Goal: Task Accomplishment & Management: Use online tool/utility

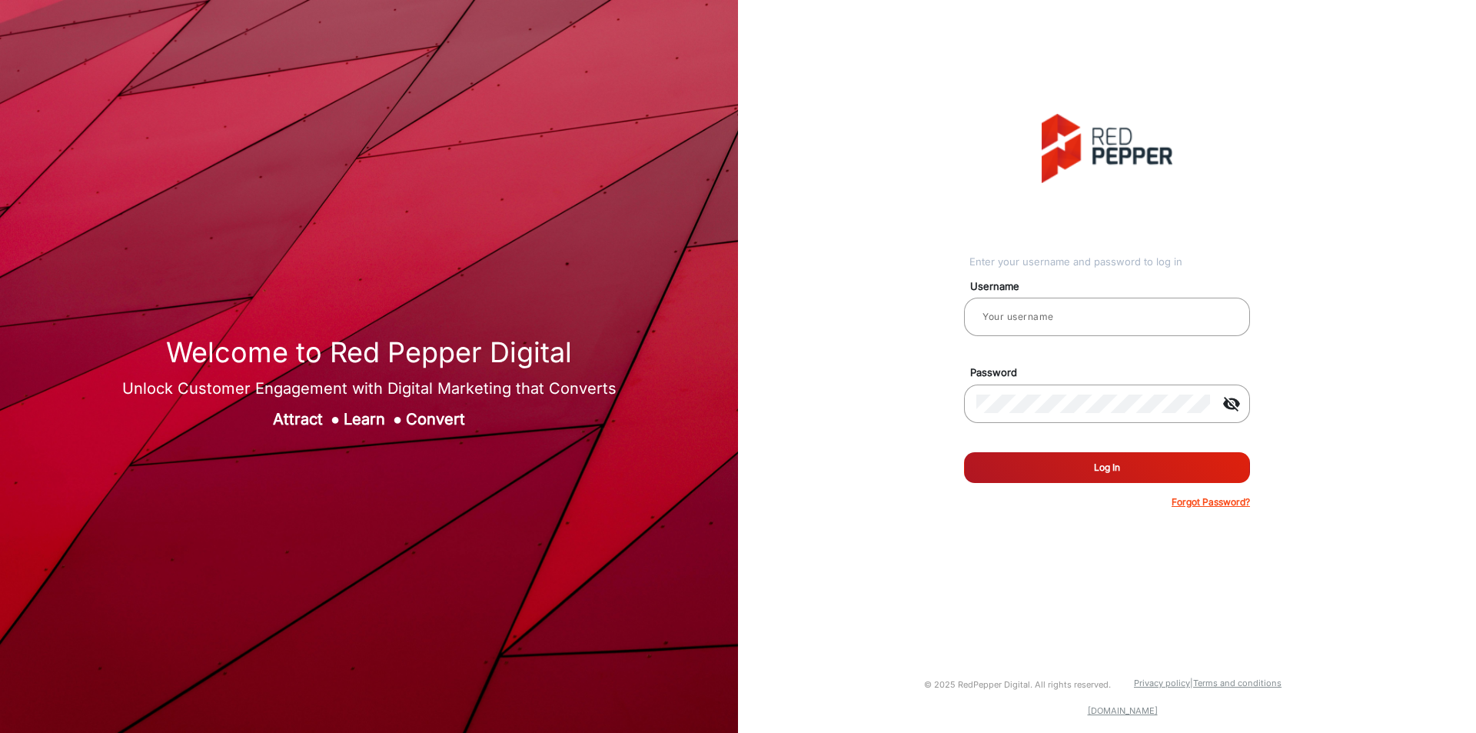
type input "[PERSON_NAME]"
click at [736, 368] on form "Username [PERSON_NAME] Password visibility_off Remember me Log In Forgot Passwo…" at bounding box center [1107, 389] width 286 height 239
click at [736, 368] on button "Log In" at bounding box center [1107, 467] width 286 height 31
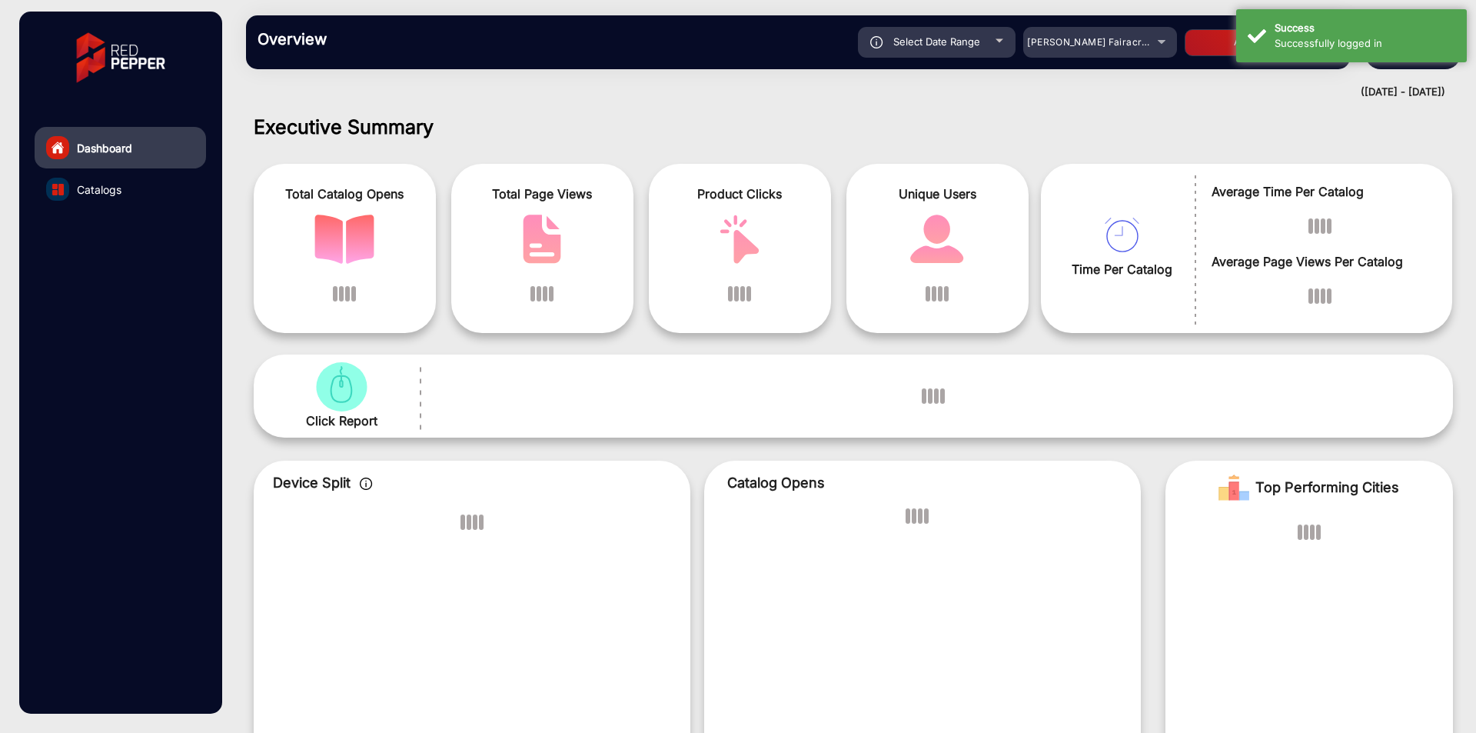
scroll to position [12, 0]
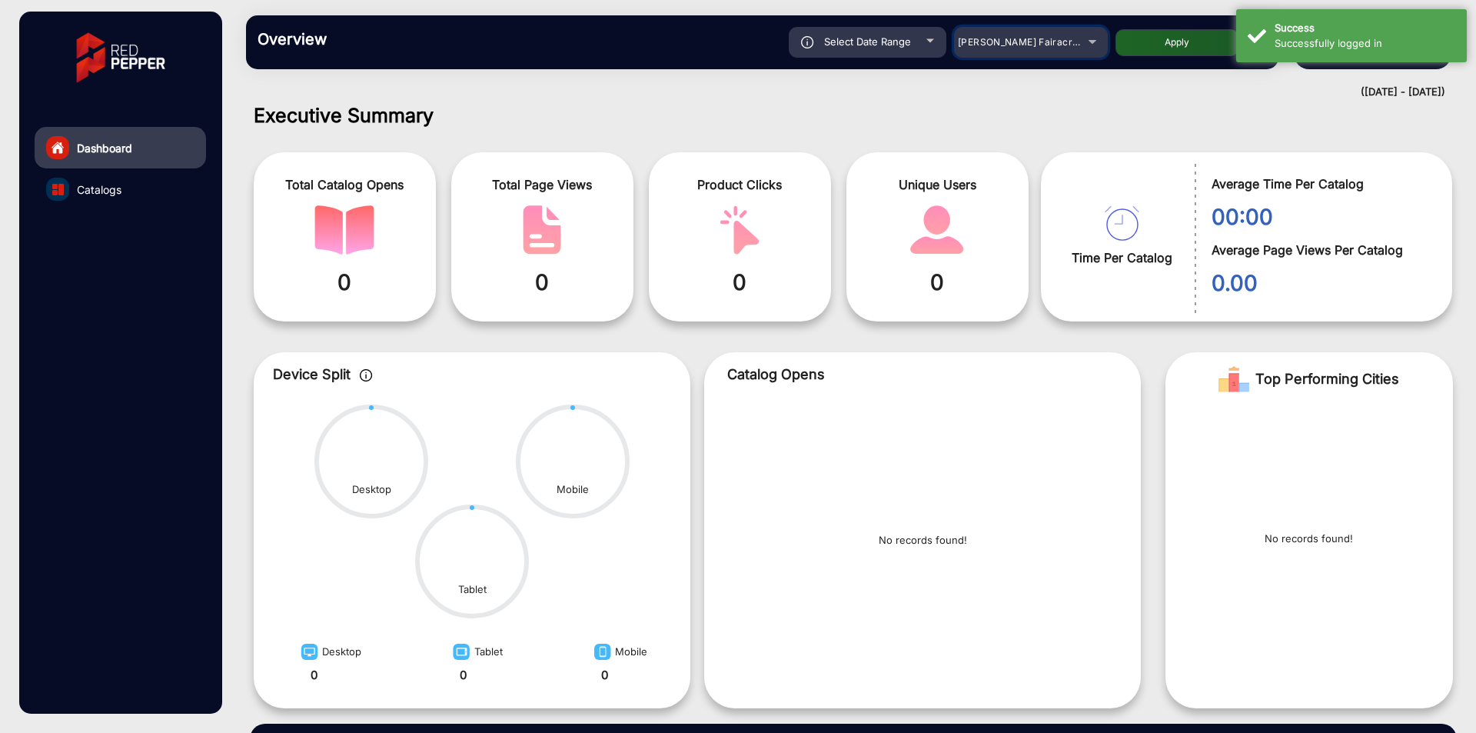
click at [736, 46] on span "[PERSON_NAME] Fairacre Farms" at bounding box center [1034, 42] width 152 height 12
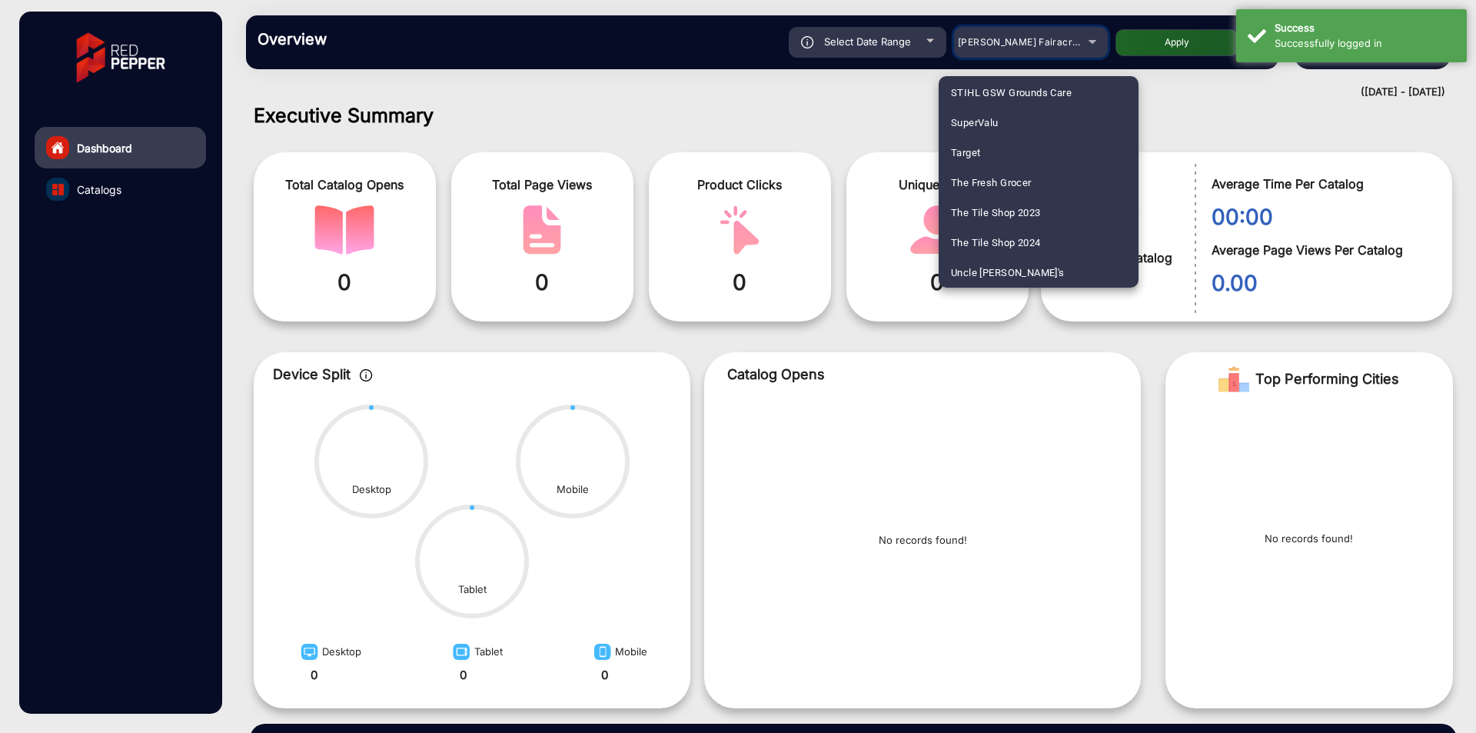
scroll to position [2253, 0]
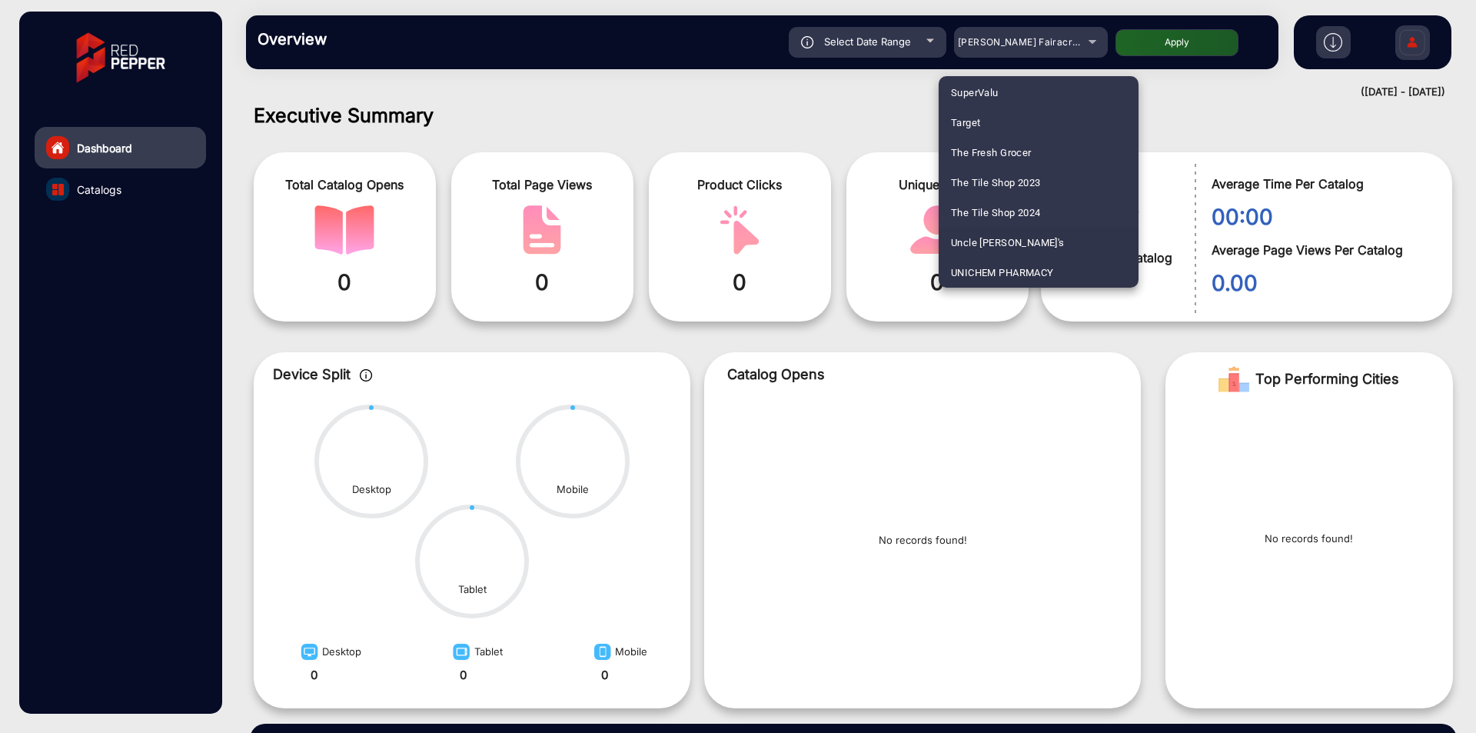
click at [736, 245] on span "Uncle [PERSON_NAME]'s" at bounding box center [1008, 243] width 114 height 30
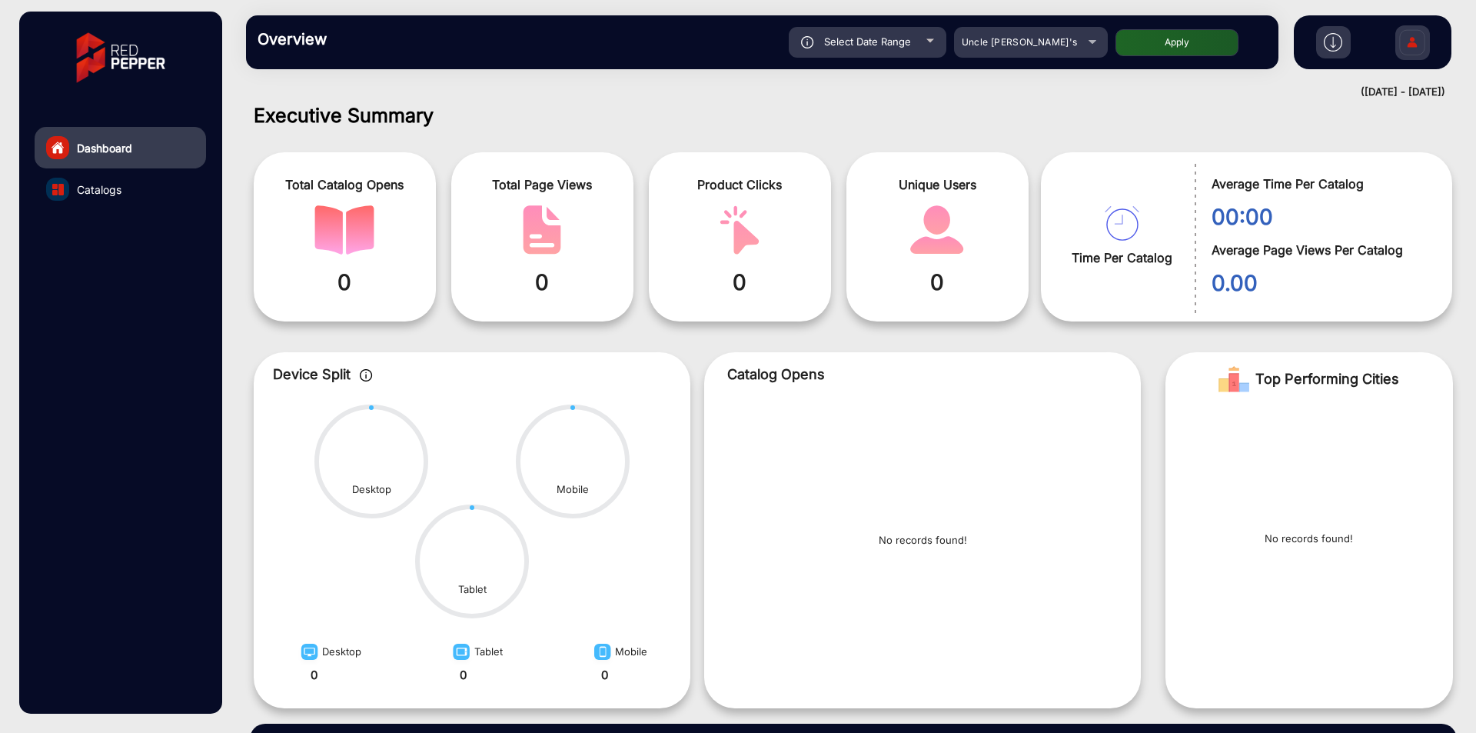
click at [736, 39] on button "Apply" at bounding box center [1177, 42] width 123 height 27
type input "[DATE]"
